Goal: Find specific page/section: Find specific page/section

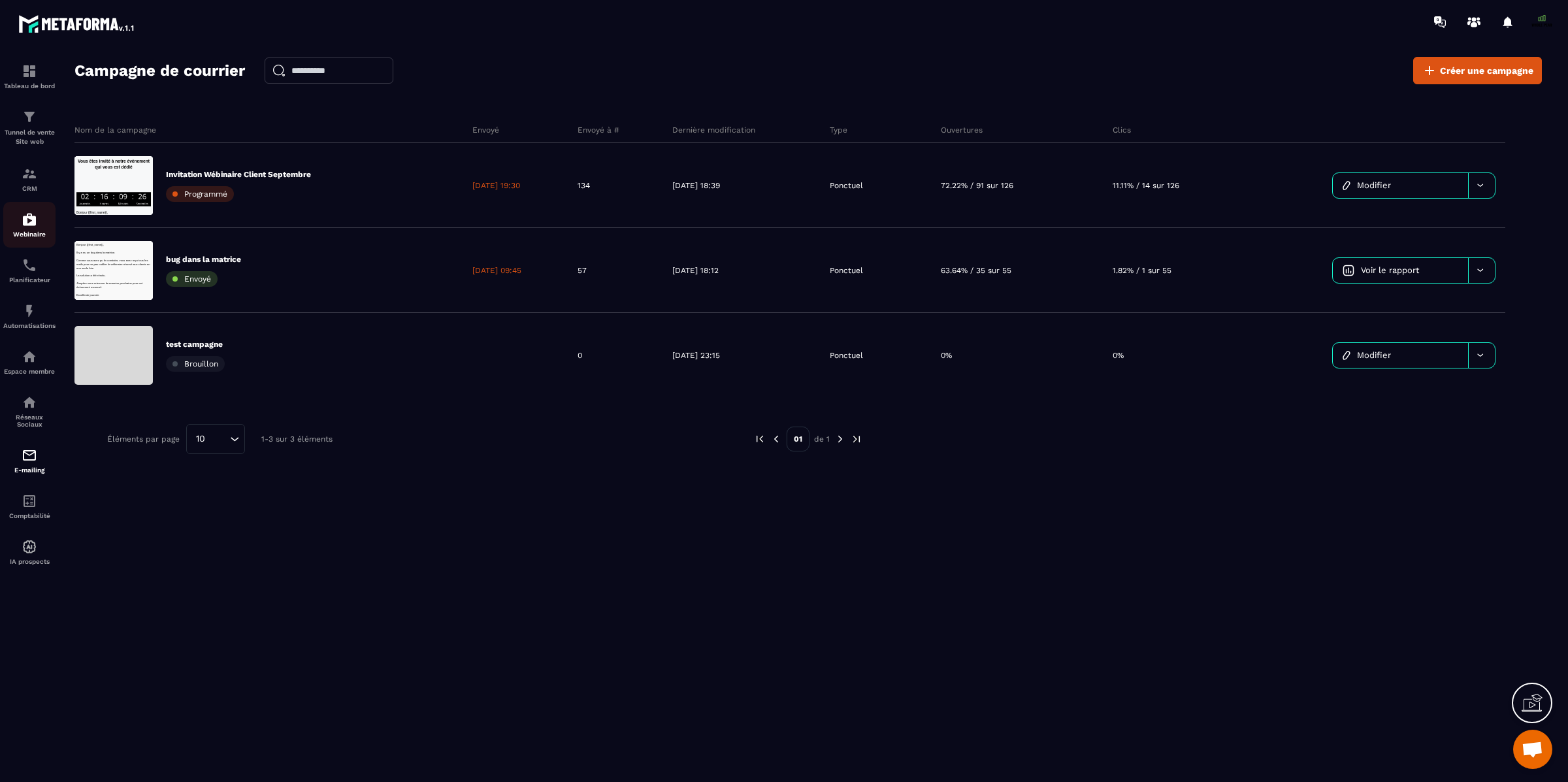
scroll to position [10849, 0]
click at [28, 120] on img at bounding box center [29, 117] width 16 height 16
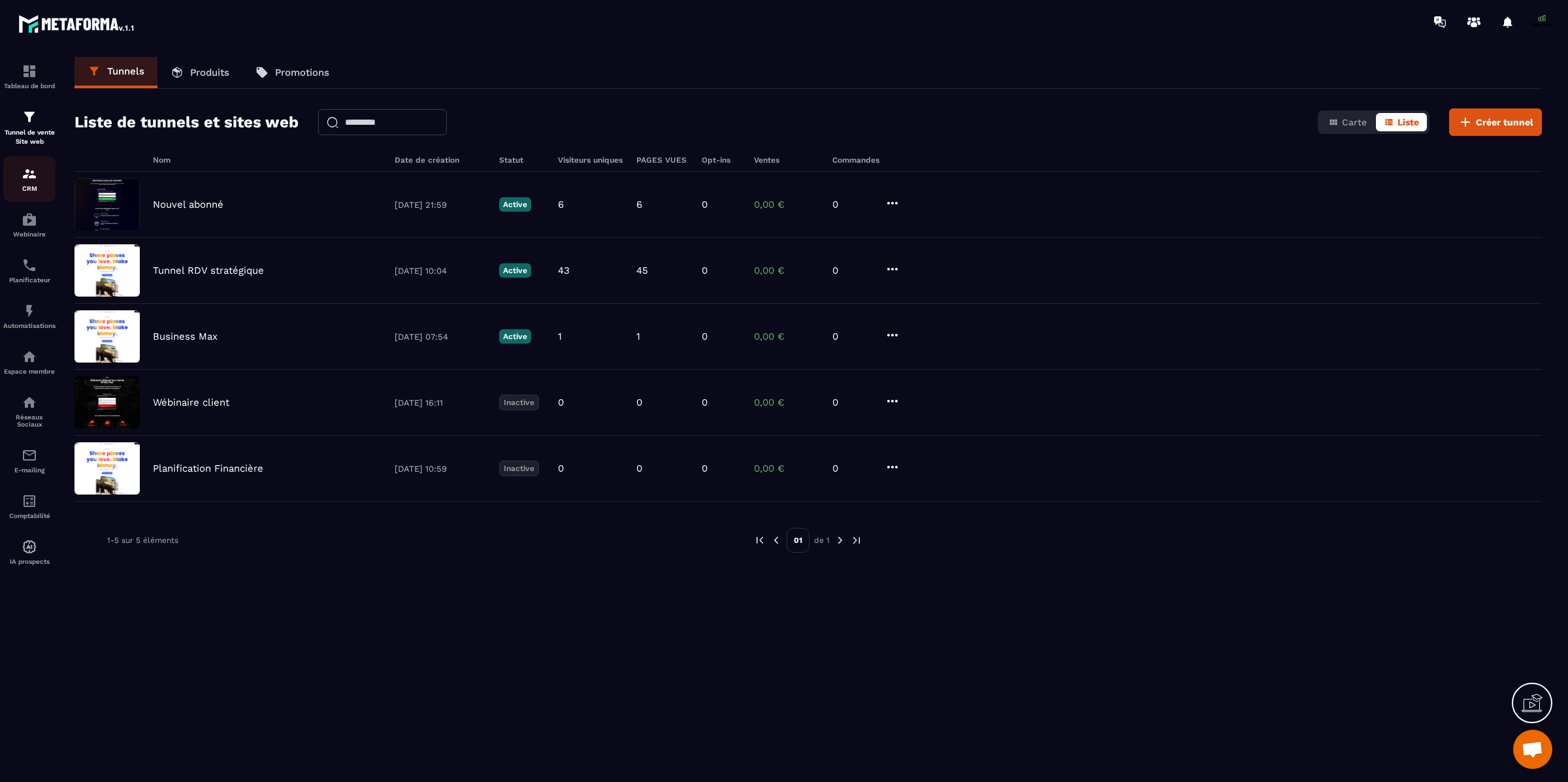
click at [28, 178] on img at bounding box center [29, 174] width 16 height 16
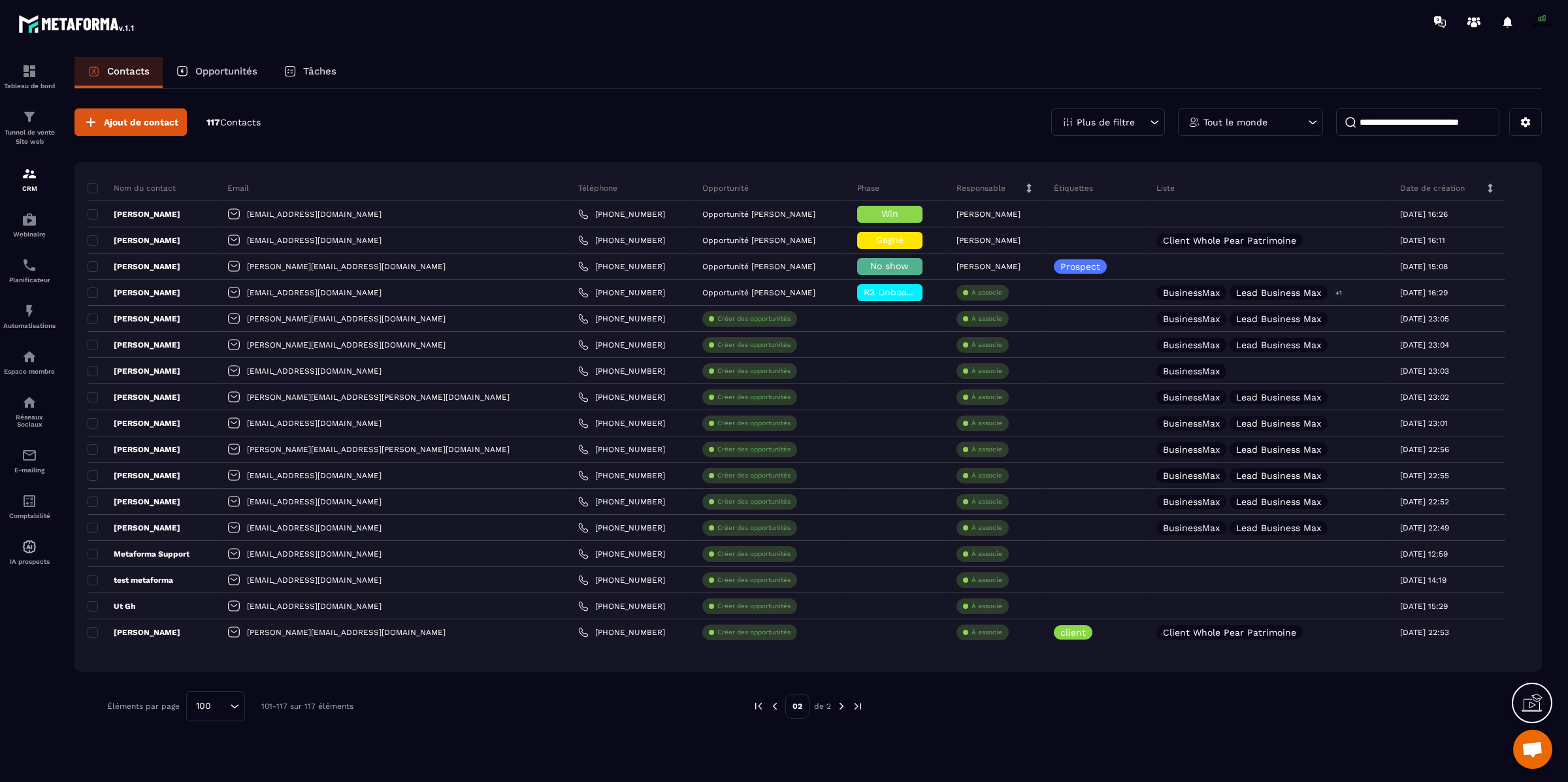
click at [761, 709] on img at bounding box center [758, 706] width 12 height 12
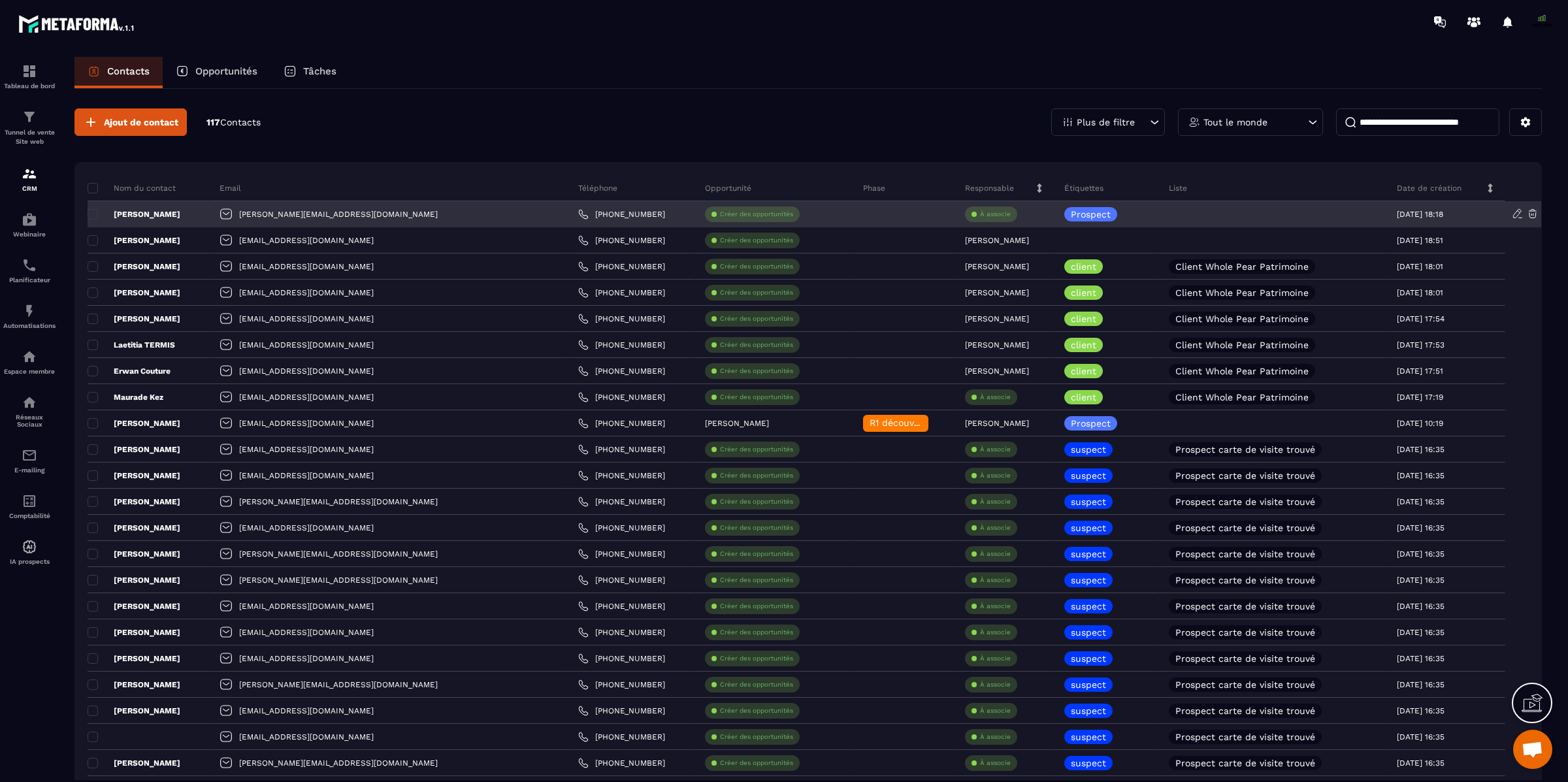
click at [129, 213] on p "[PERSON_NAME]" at bounding box center [134, 214] width 93 height 10
